Goal: Information Seeking & Learning: Understand process/instructions

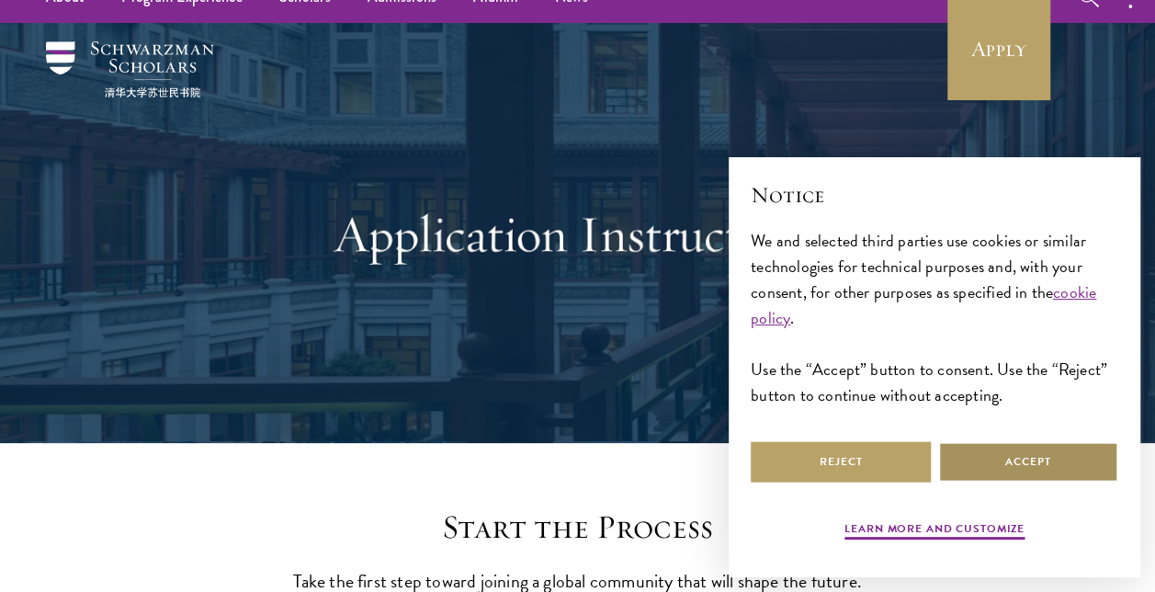
click at [961, 454] on button "Accept" at bounding box center [1028, 461] width 180 height 41
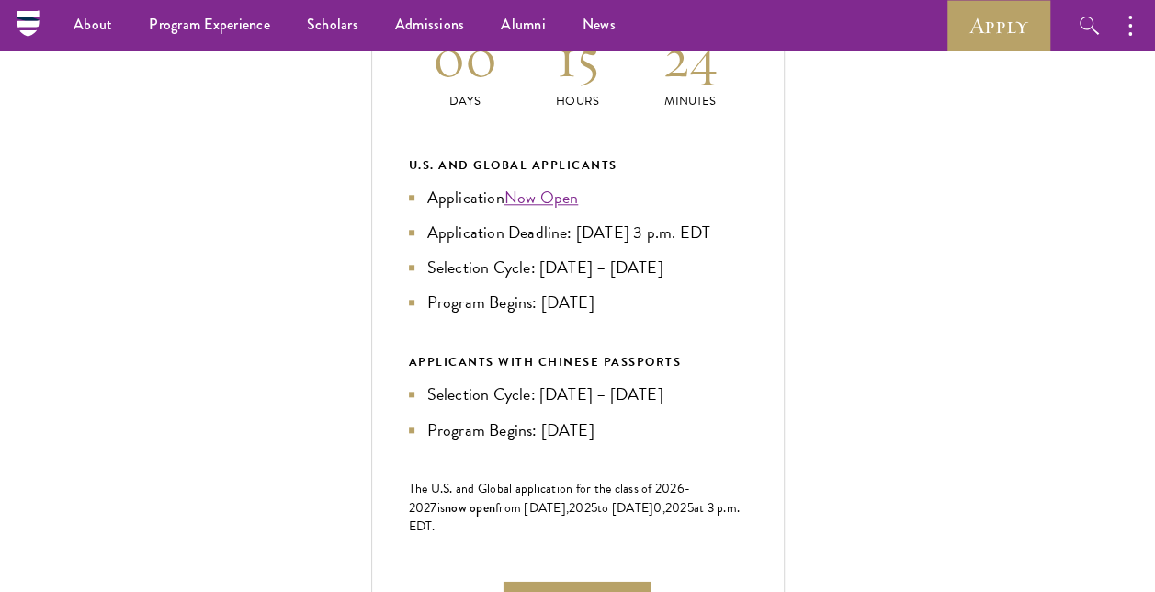
scroll to position [814, 0]
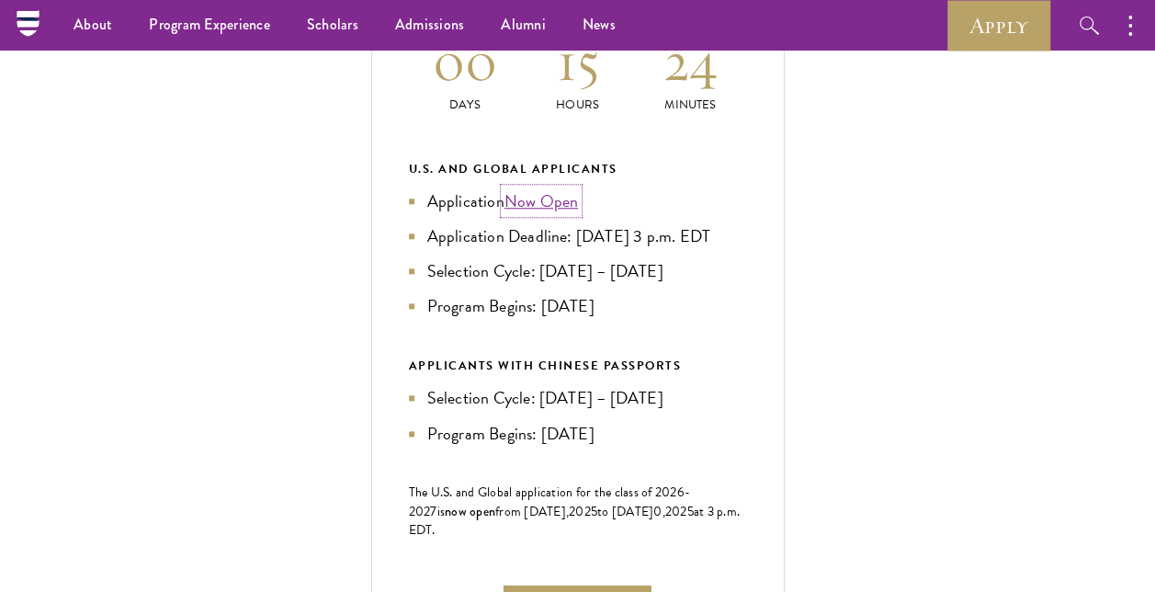
click at [533, 213] on link "Now Open" at bounding box center [542, 200] width 74 height 25
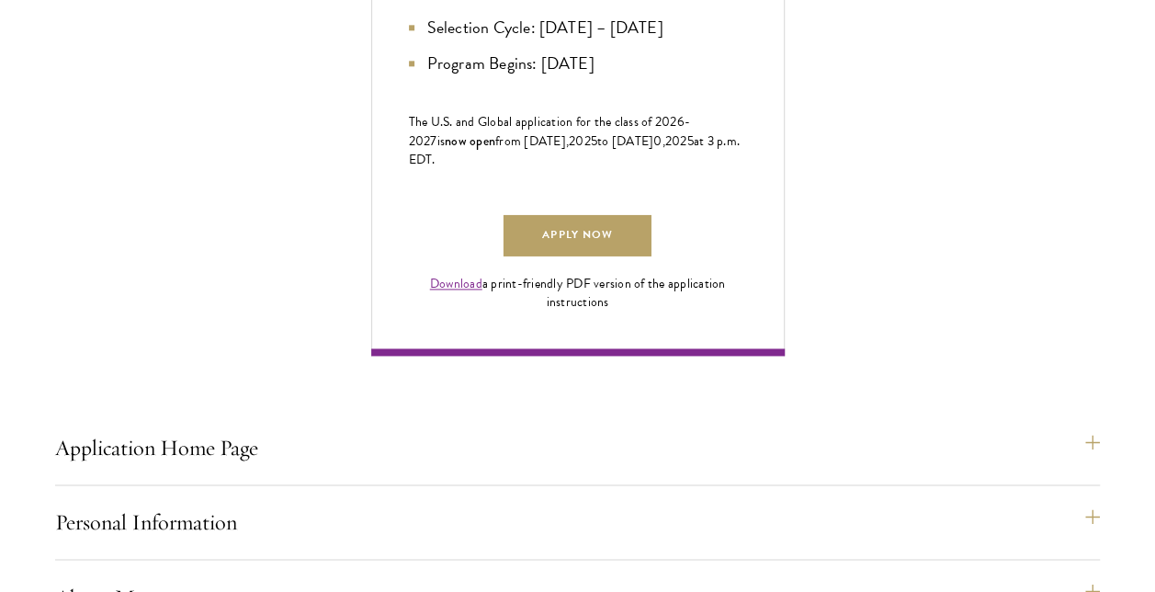
scroll to position [1477, 0]
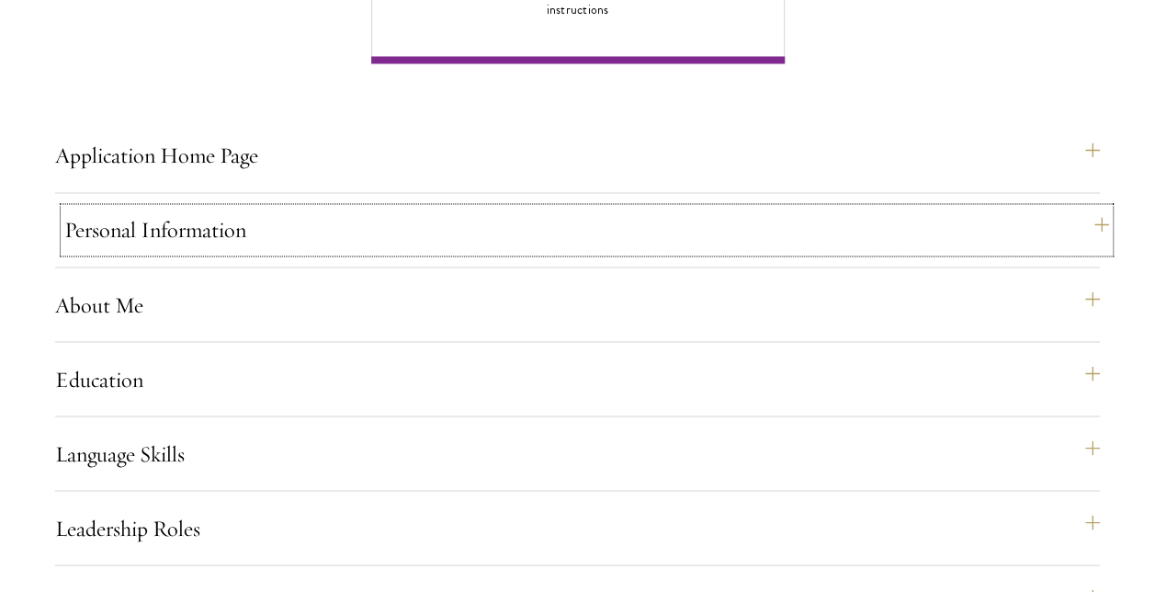
click at [1057, 252] on button "Personal Information" at bounding box center [586, 230] width 1045 height 44
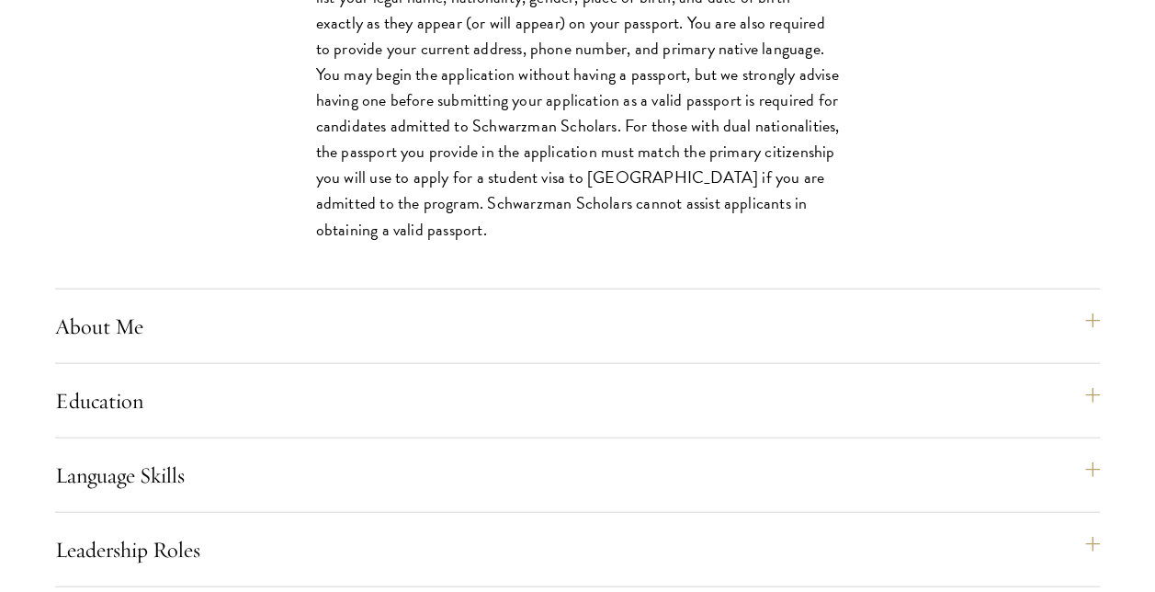
scroll to position [1844, 0]
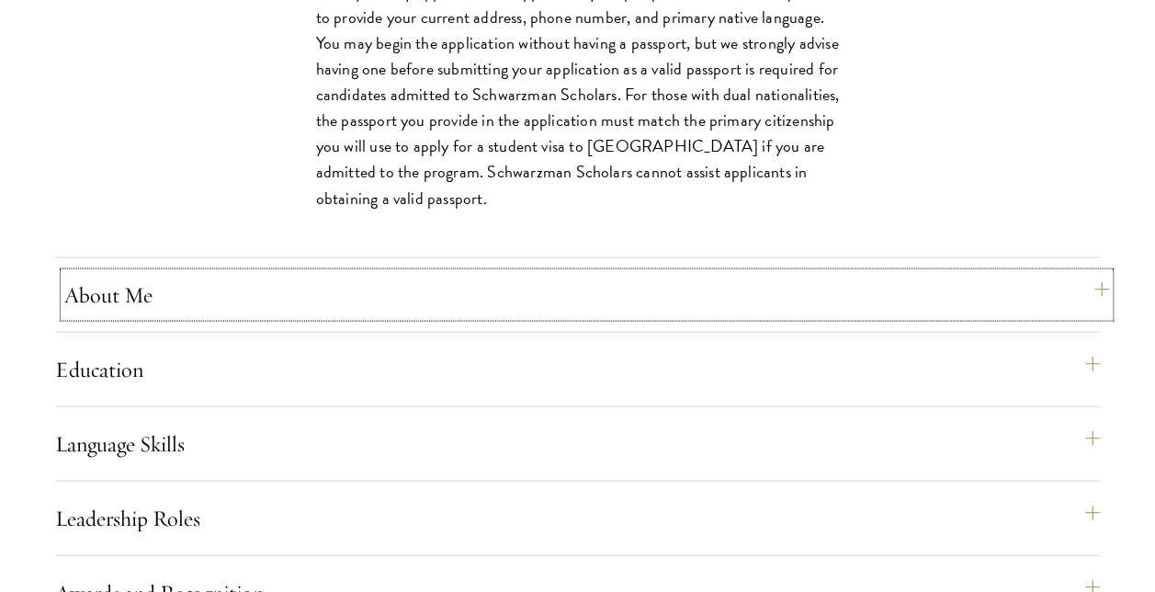
click at [373, 317] on button "About Me" at bounding box center [586, 295] width 1045 height 44
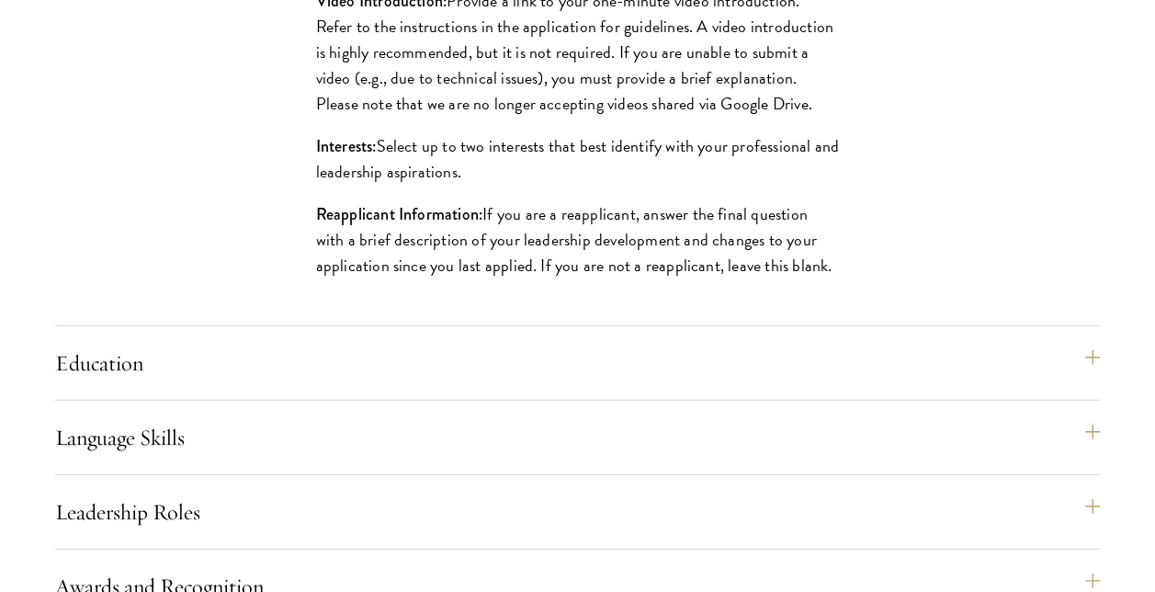
scroll to position [2184, 0]
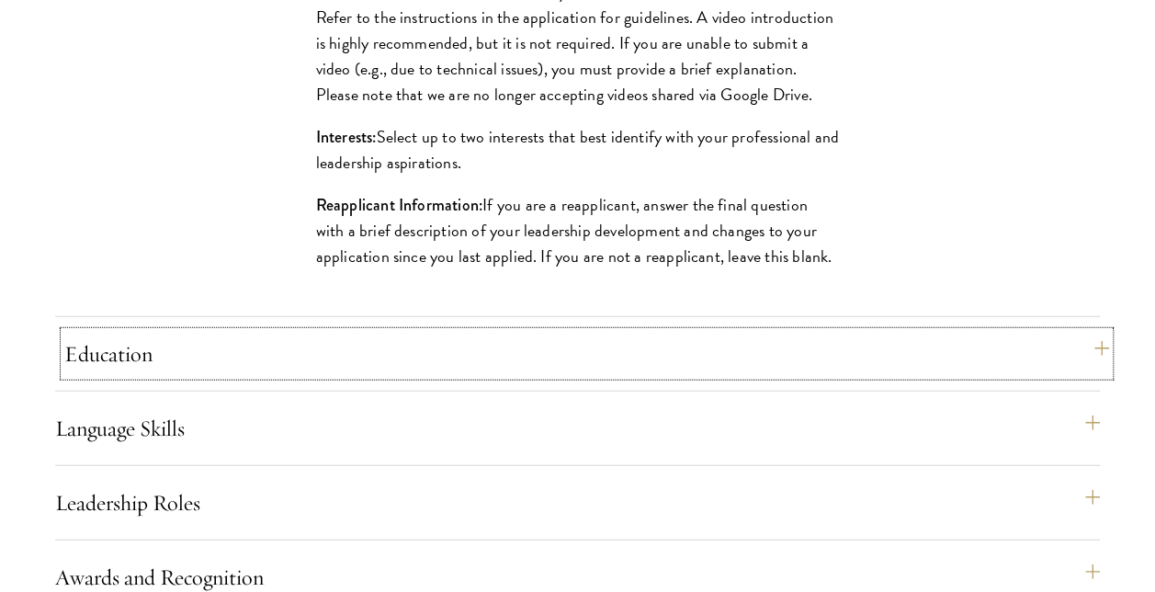
click at [102, 376] on button "Education" at bounding box center [586, 354] width 1045 height 44
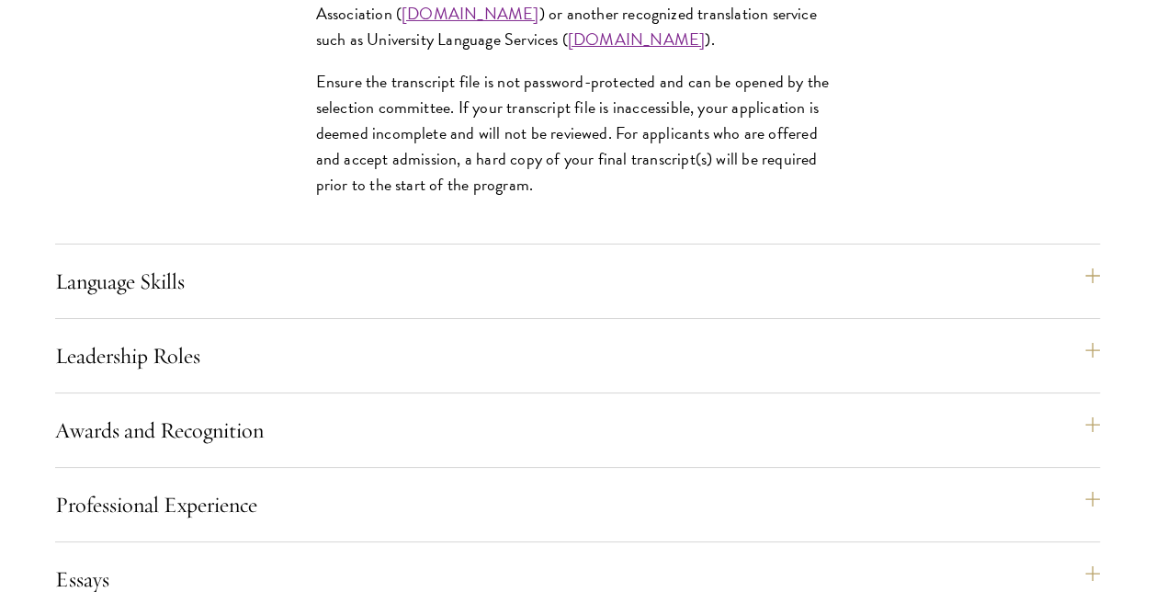
scroll to position [3279, 0]
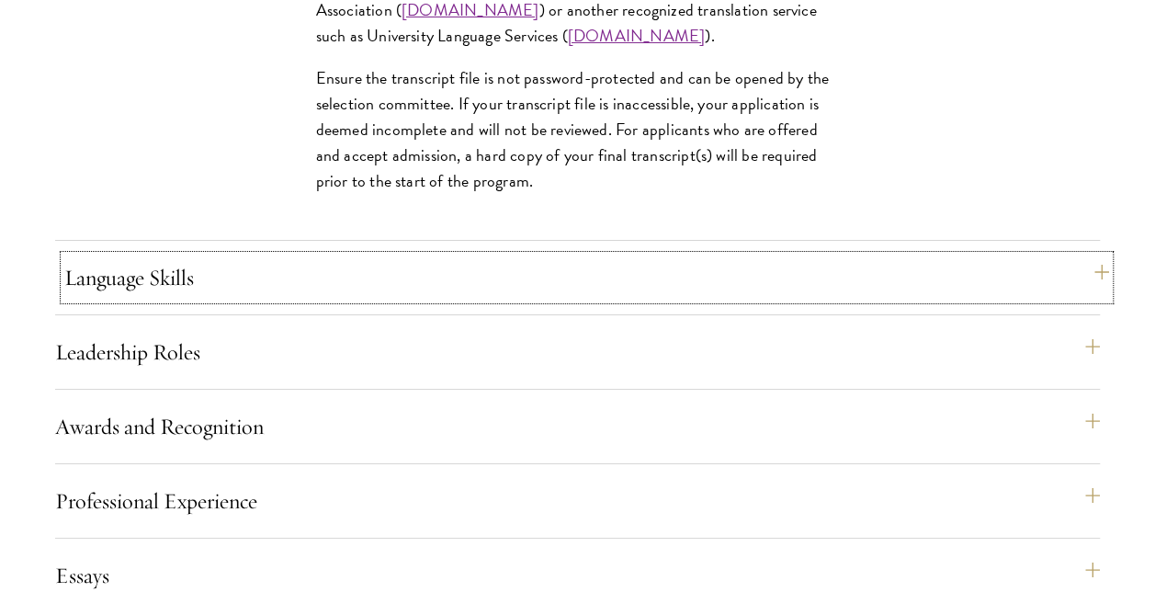
click at [124, 300] on button "Language Skills" at bounding box center [586, 277] width 1045 height 44
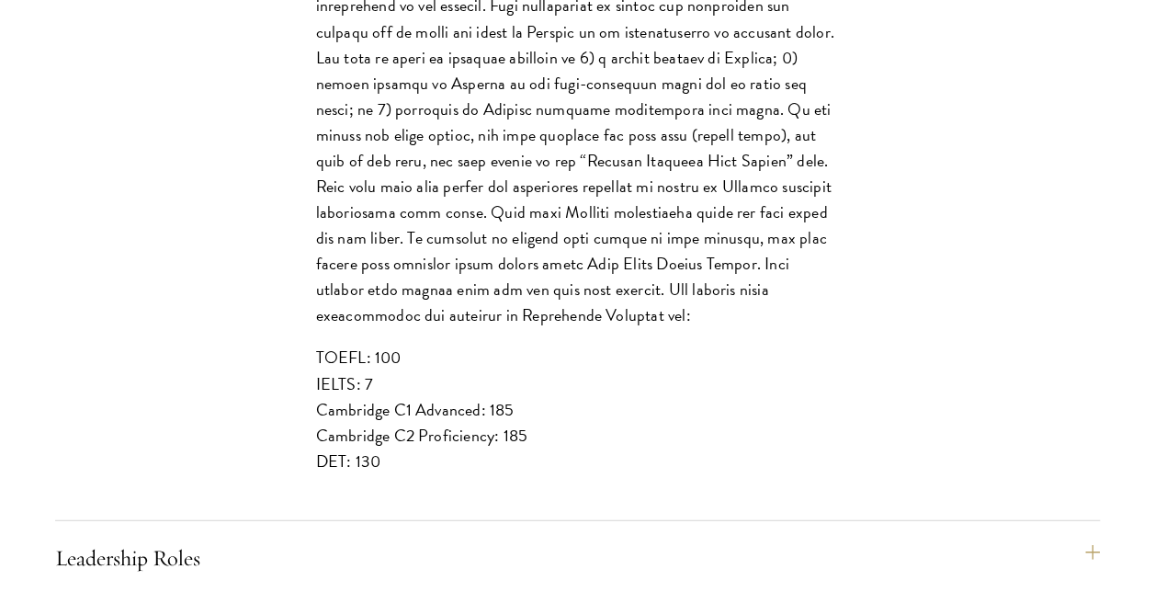
scroll to position [2329, 0]
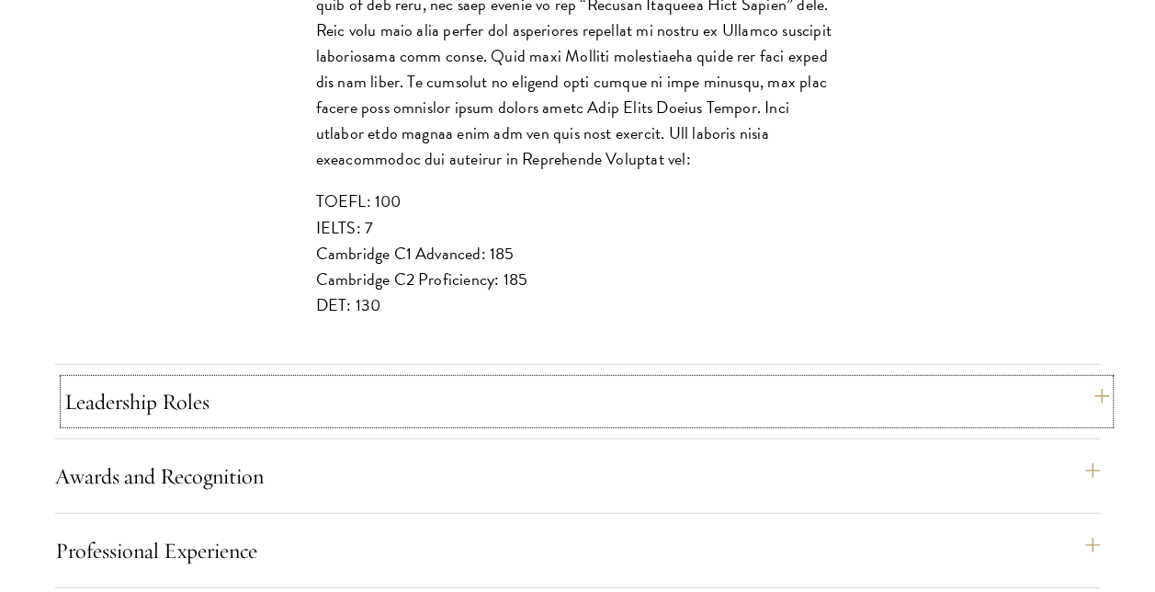
click at [164, 424] on button "Leadership Roles" at bounding box center [586, 402] width 1045 height 44
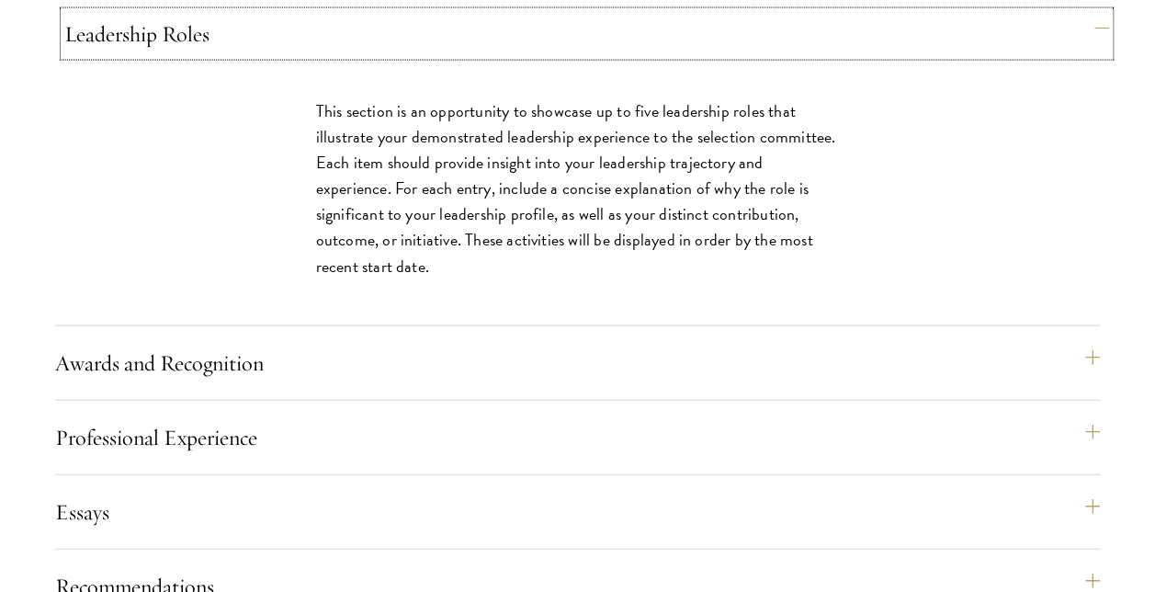
scroll to position [1979, 0]
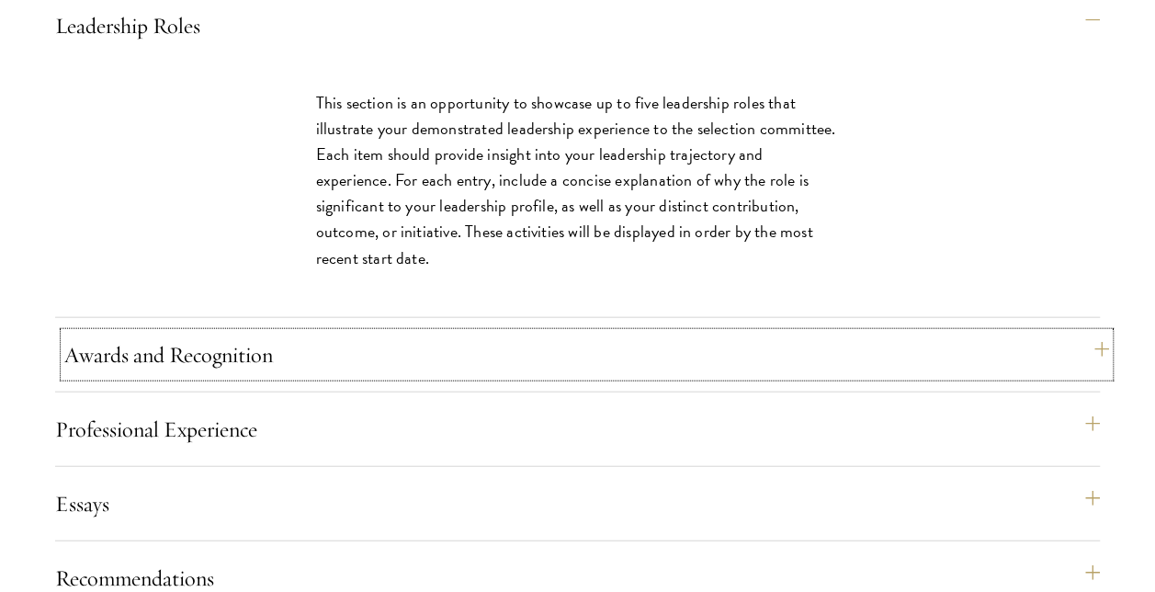
click at [155, 377] on button "Awards and Recognition" at bounding box center [586, 355] width 1045 height 44
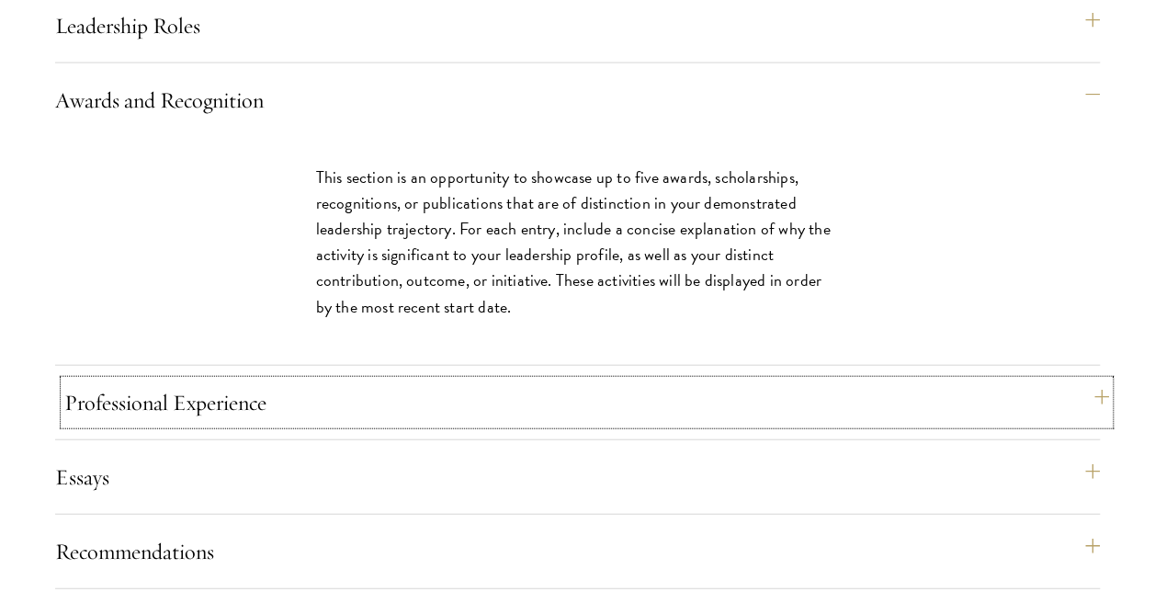
click at [227, 425] on button "Professional Experience" at bounding box center [586, 402] width 1045 height 44
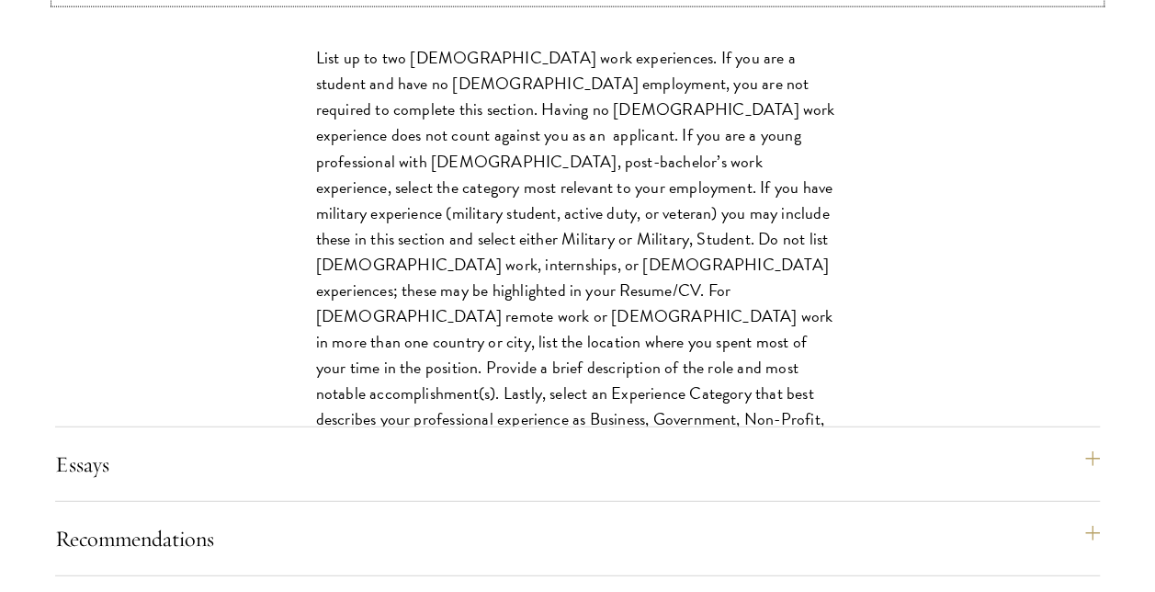
scroll to position [2174, 0]
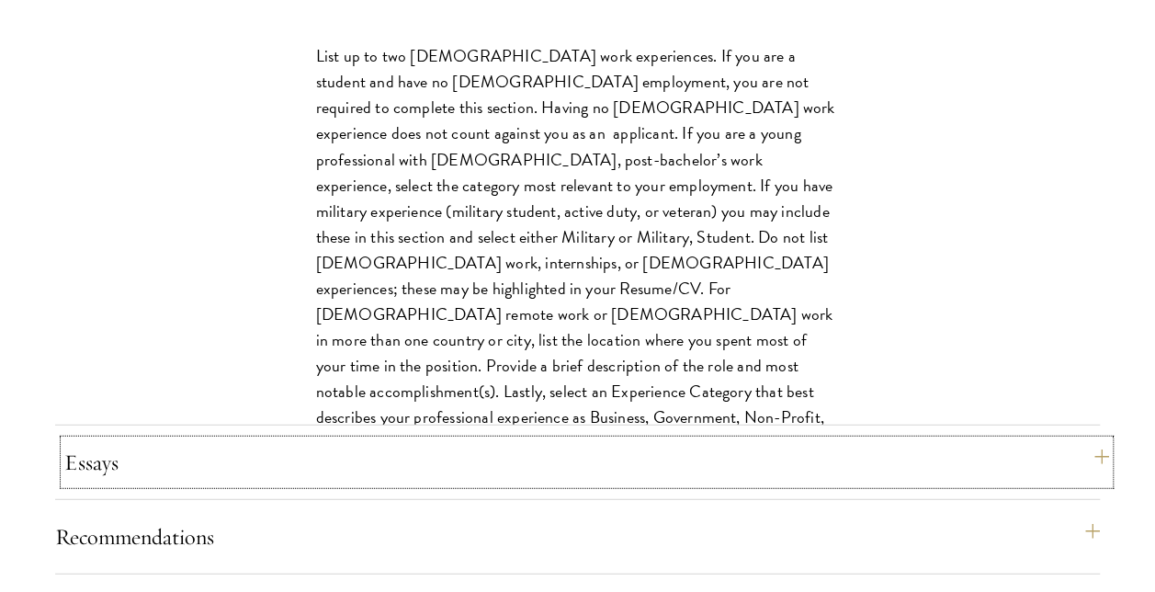
click at [103, 484] on button "Essays" at bounding box center [586, 462] width 1045 height 44
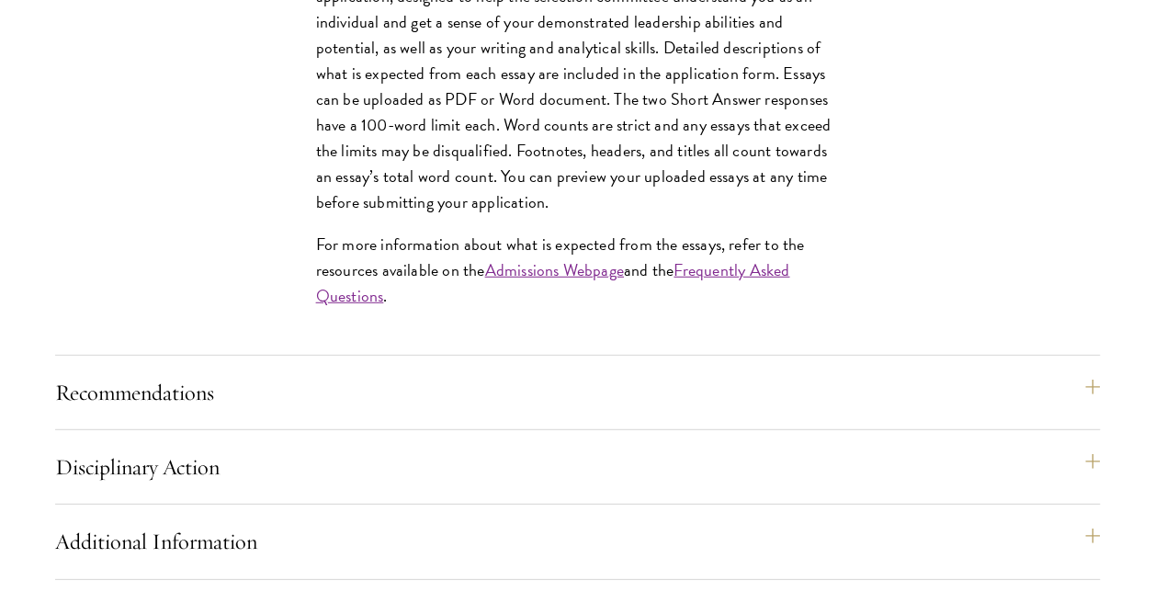
scroll to position [2396, 0]
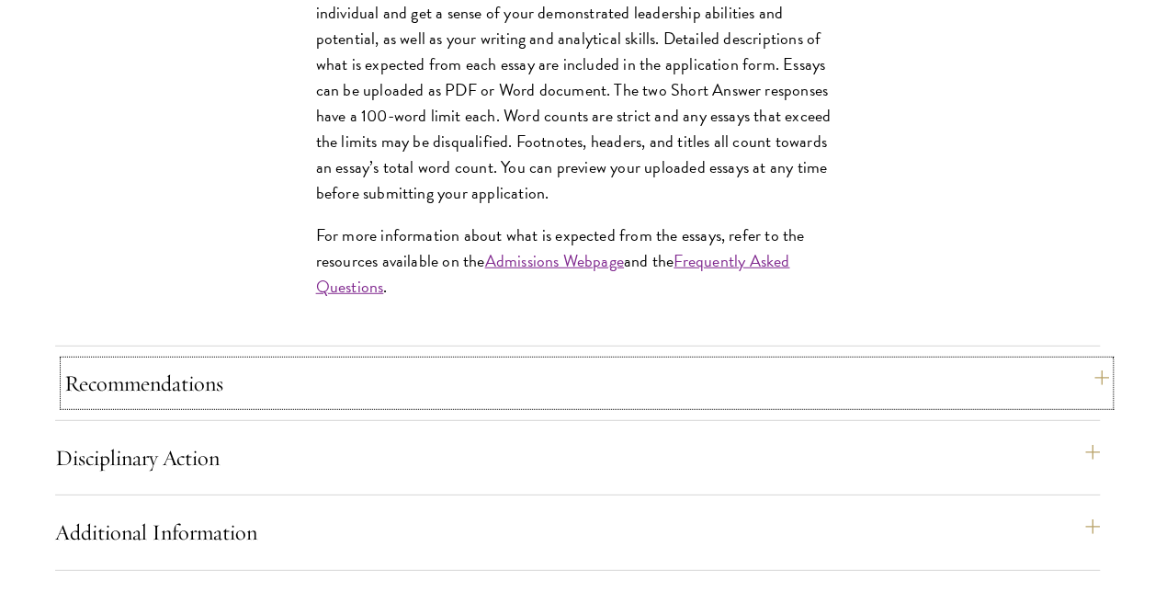
click at [171, 405] on button "Recommendations" at bounding box center [586, 383] width 1045 height 44
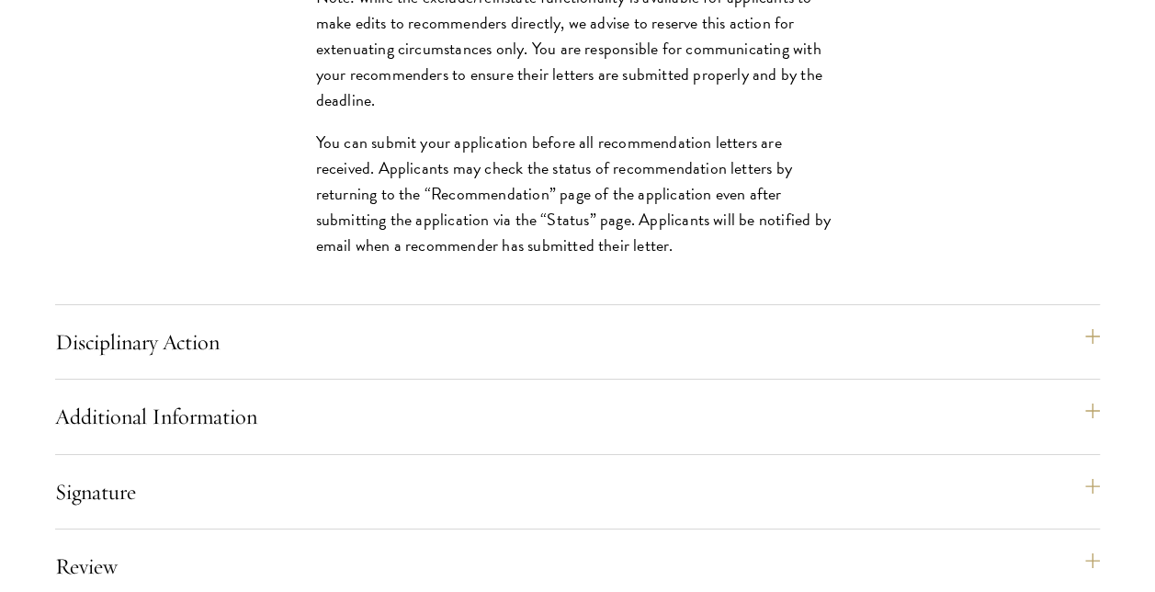
scroll to position [3161, 0]
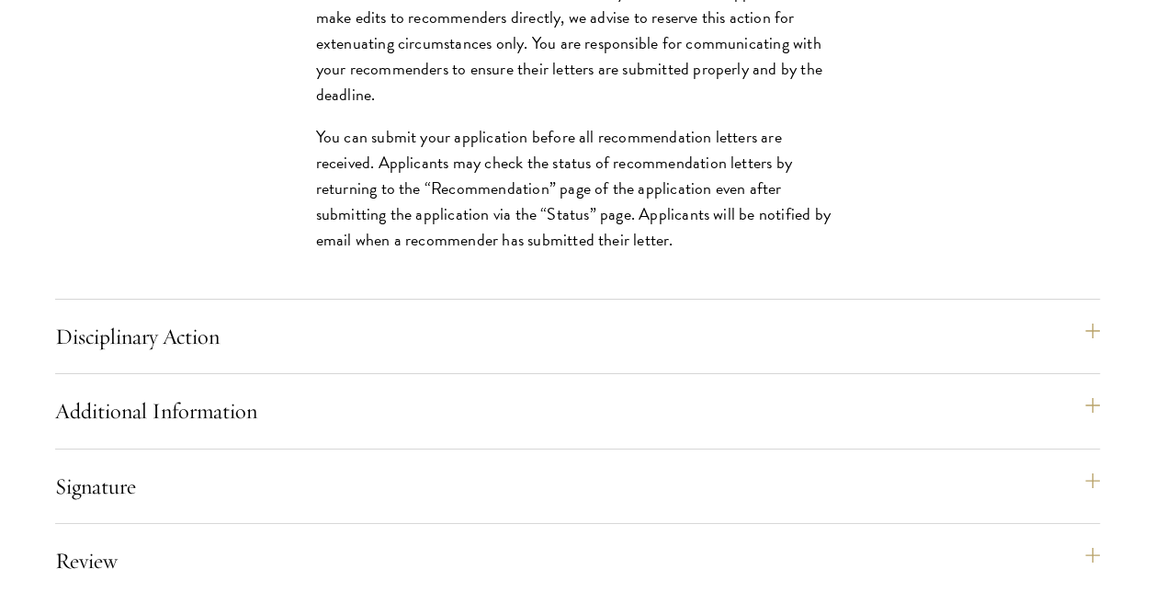
click at [173, 374] on div "Disciplinary Action Answer all four questions. Indicate any academic or crimina…" at bounding box center [577, 344] width 1045 height 60
click at [173, 358] on button "Disciplinary Action" at bounding box center [586, 336] width 1045 height 44
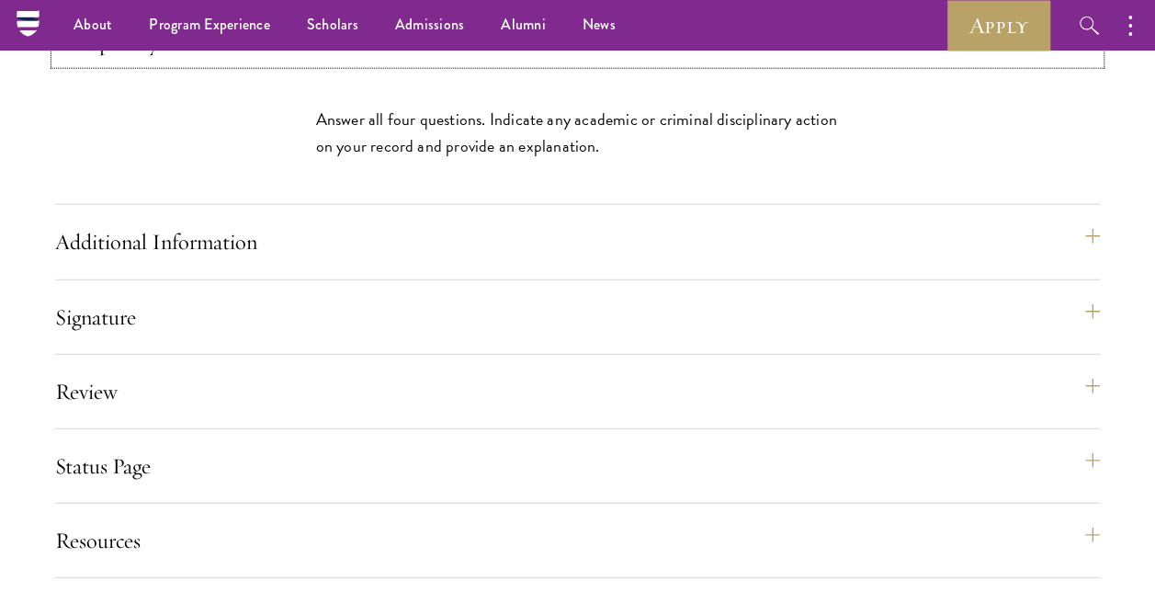
scroll to position [2333, 0]
